Goal: Task Accomplishment & Management: Manage account settings

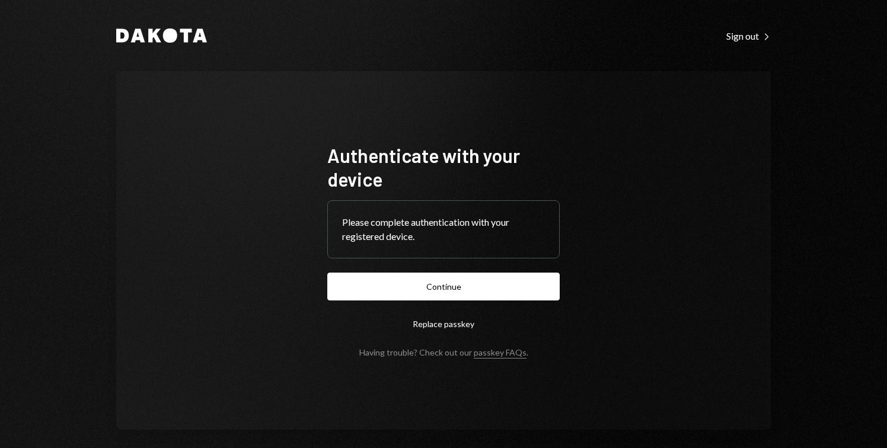
click at [466, 284] on button "Continue" at bounding box center [443, 287] width 232 height 28
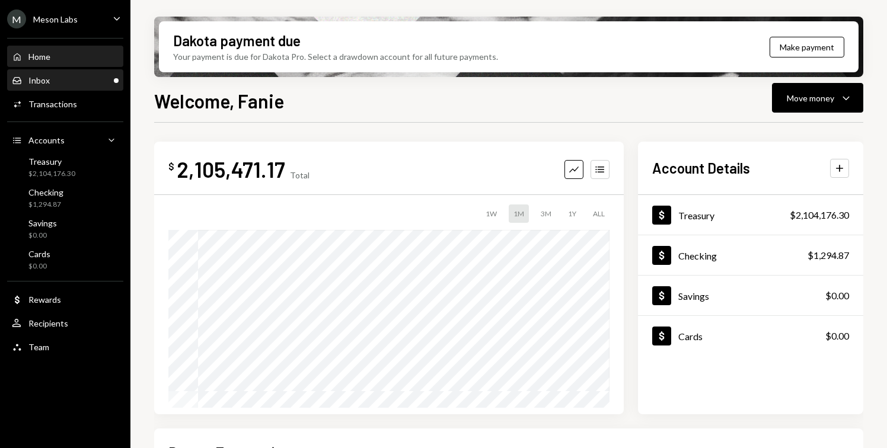
click at [42, 76] on div "Inbox" at bounding box center [38, 80] width 21 height 10
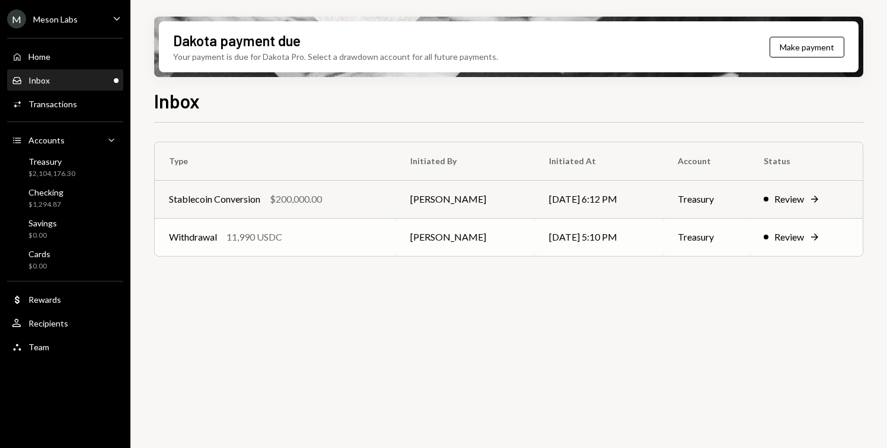
click at [238, 242] on div "11,990 USDC" at bounding box center [255, 237] width 56 height 14
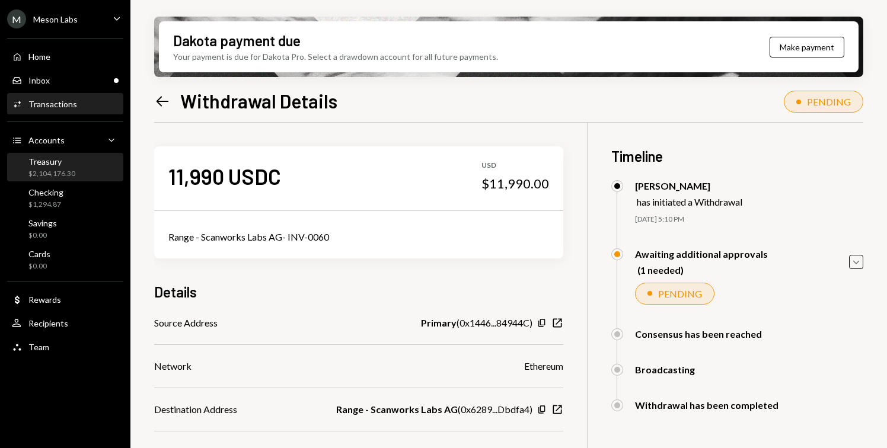
click at [58, 171] on div "$2,104,176.30" at bounding box center [51, 174] width 47 height 10
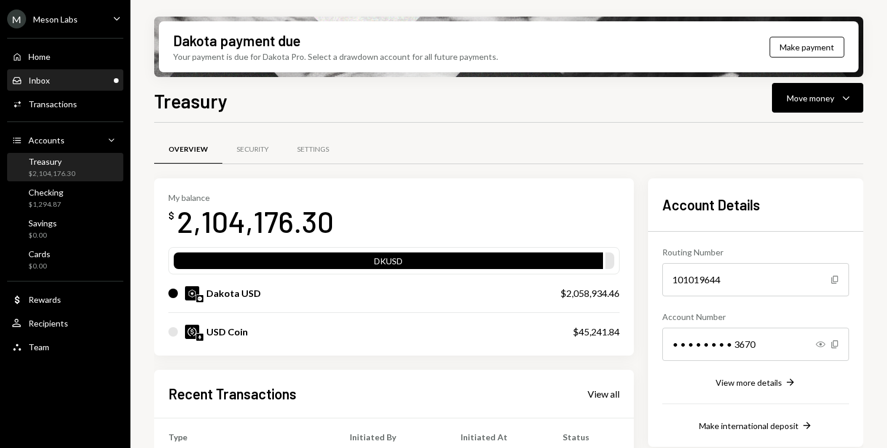
click at [63, 85] on div "Inbox Inbox" at bounding box center [65, 81] width 107 height 20
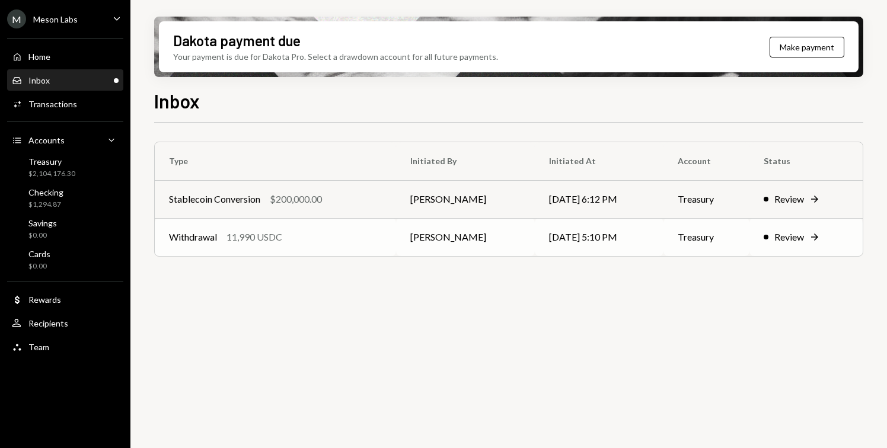
click at [203, 235] on div "Withdrawal" at bounding box center [193, 237] width 48 height 14
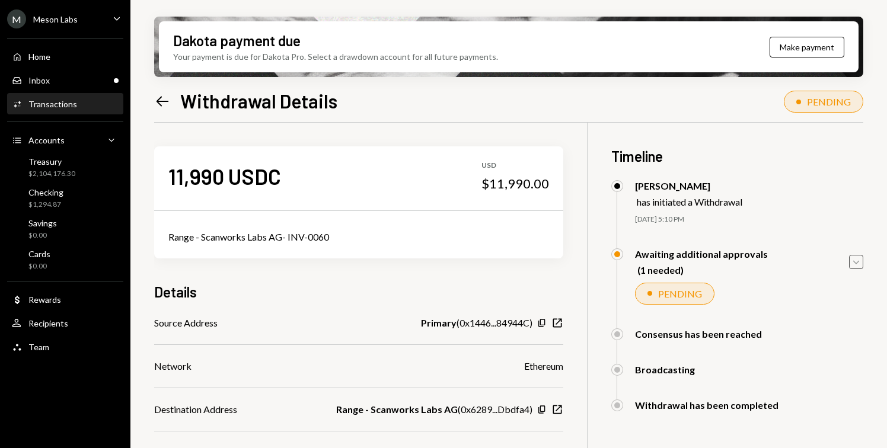
click at [853, 267] on icon "Caret Down" at bounding box center [856, 262] width 13 height 13
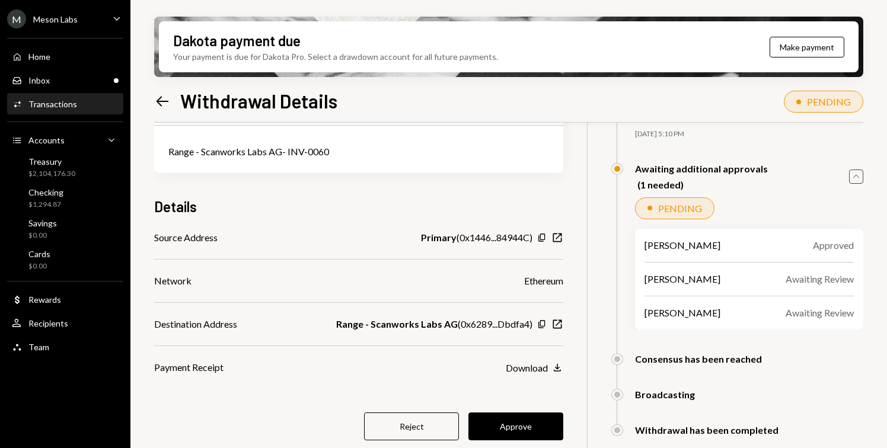
scroll to position [95, 0]
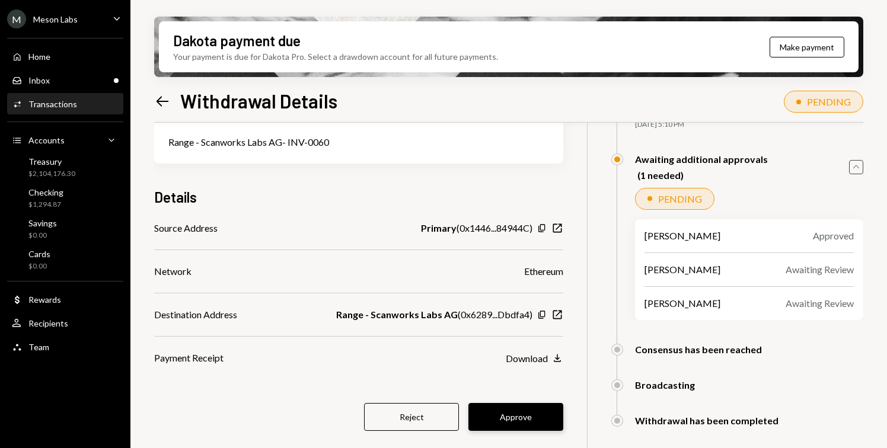
click at [517, 414] on button "Approve" at bounding box center [515, 417] width 95 height 28
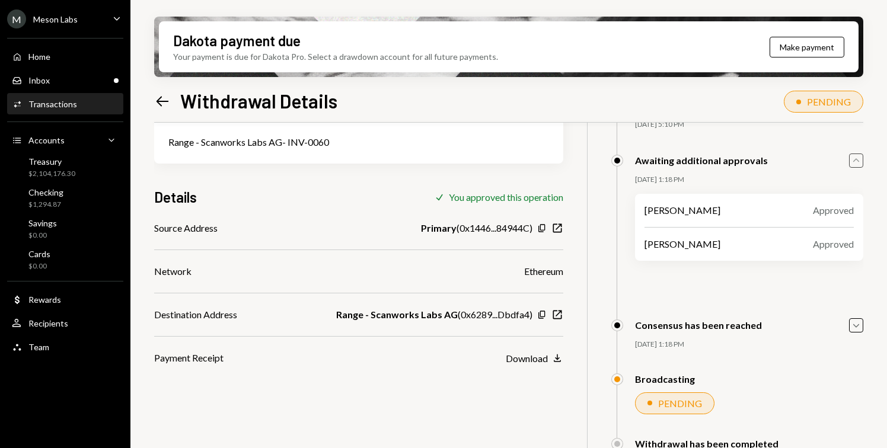
click at [82, 23] on div "M Meson Labs Caret Down" at bounding box center [65, 18] width 130 height 19
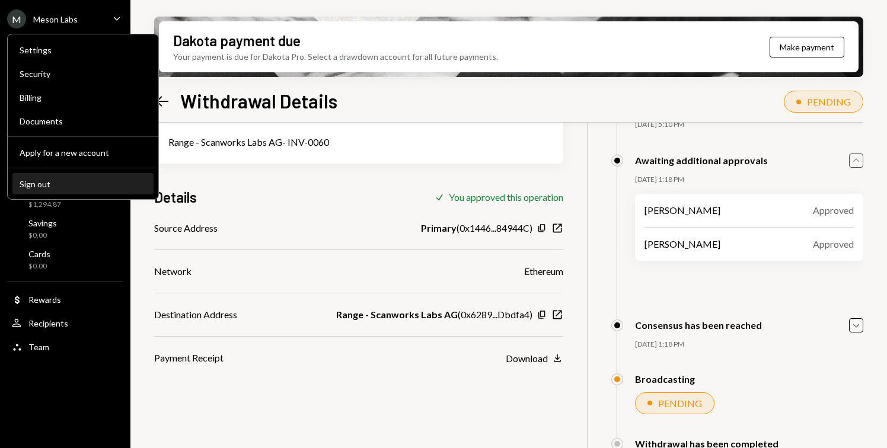
click at [34, 187] on div "Sign out" at bounding box center [83, 184] width 127 height 10
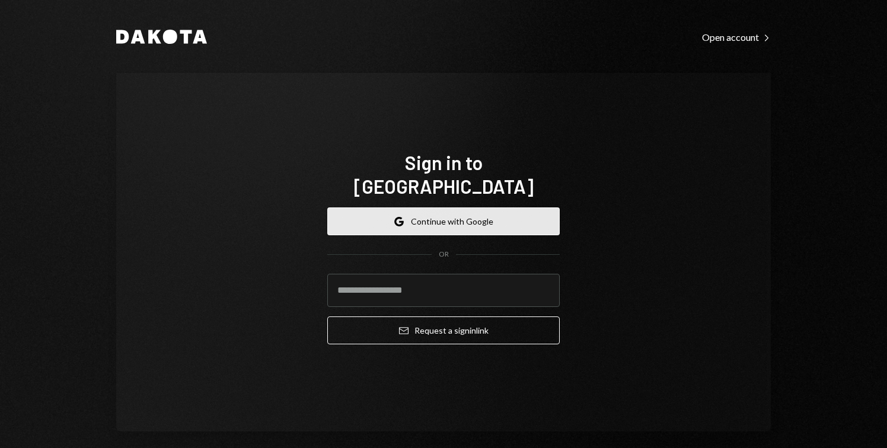
click at [409, 211] on button "Google Continue with Google" at bounding box center [443, 222] width 232 height 28
